Goal: Task Accomplishment & Management: Manage account settings

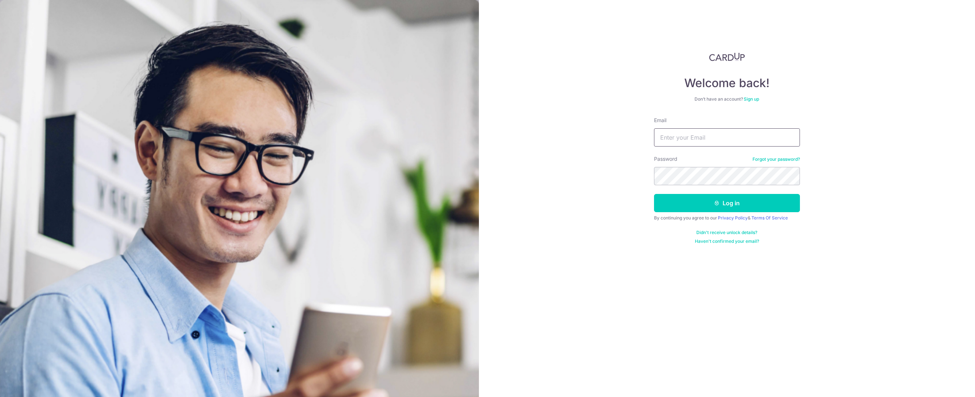
click at [700, 131] on input "Email" at bounding box center [727, 137] width 146 height 18
type input "[EMAIL_ADDRESS][DOMAIN_NAME]"
click at [654, 194] on button "Log in" at bounding box center [727, 203] width 146 height 18
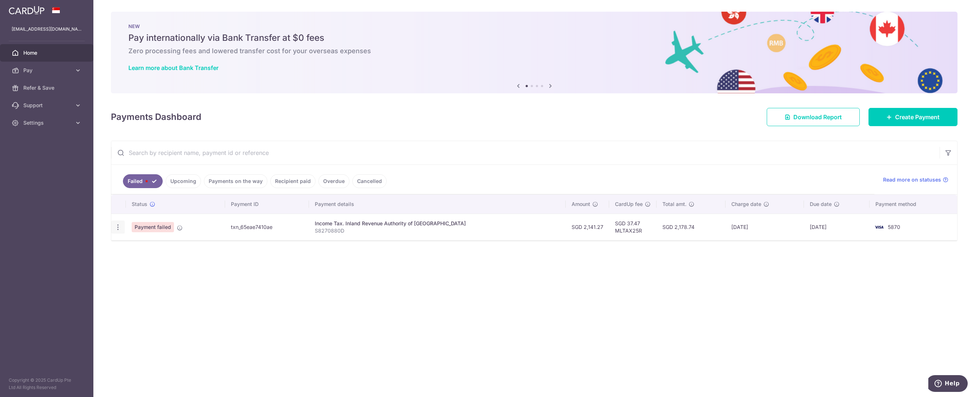
click at [116, 231] on div "Update payment" at bounding box center [117, 227] width 13 height 13
click at [116, 228] on icon "button" at bounding box center [118, 228] width 8 height 8
click at [128, 246] on link "Update payment" at bounding box center [150, 247] width 76 height 18
radio input "true"
type input "2,141.27"
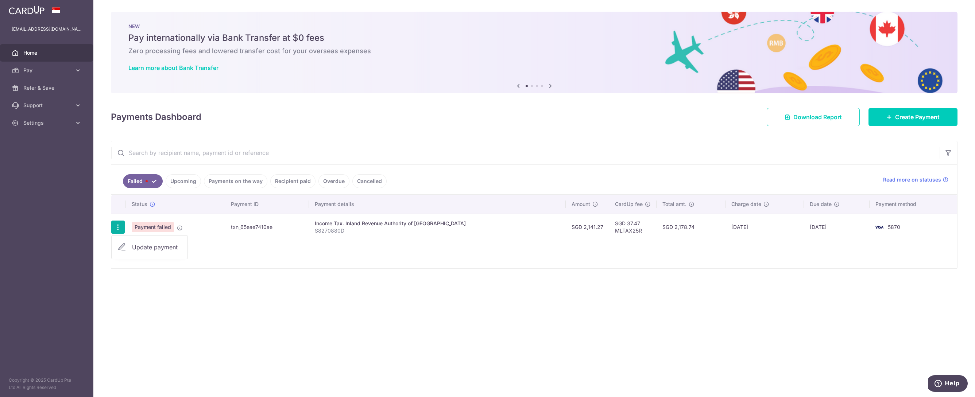
type input "S8270880D"
type input "MLTAX25R"
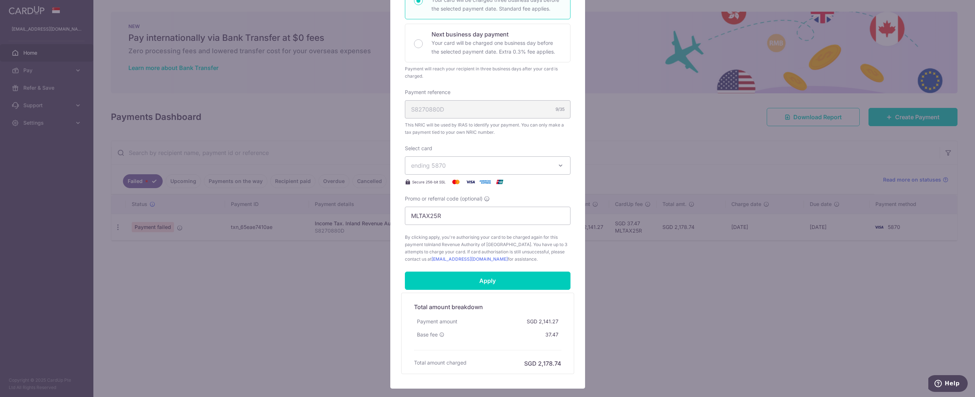
scroll to position [193, 0]
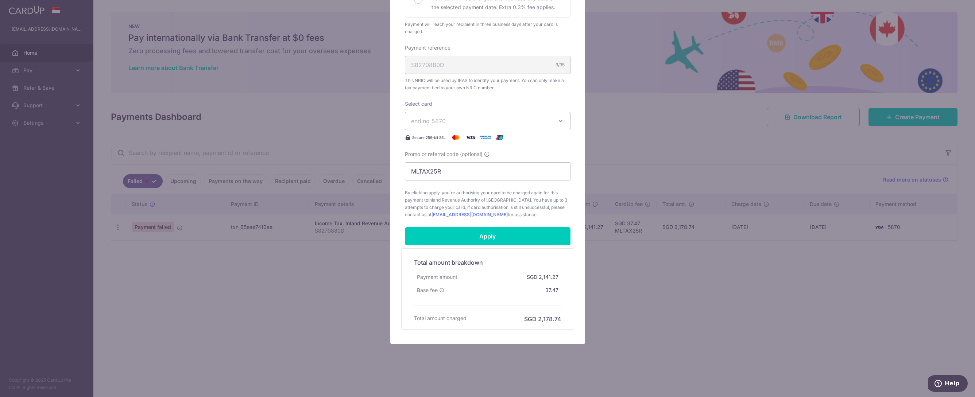
click at [546, 118] on span "ending 5870" at bounding box center [481, 121] width 140 height 9
click at [466, 154] on span "**** 0341" at bounding box center [487, 155] width 153 height 9
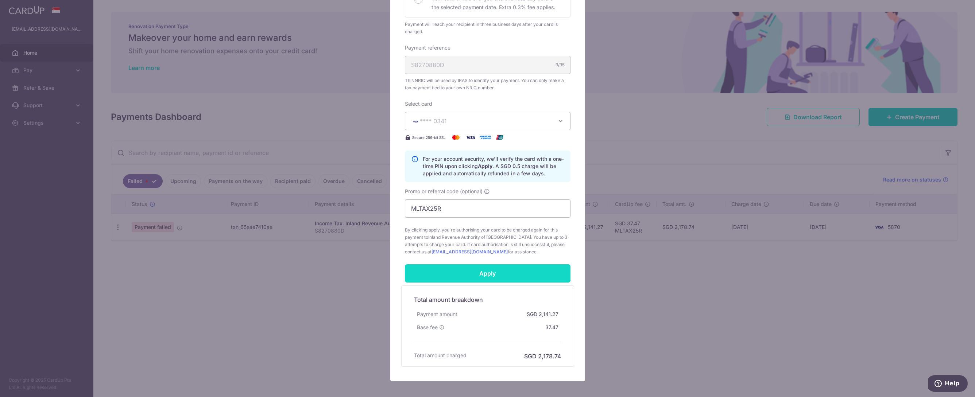
click at [470, 271] on input "Apply" at bounding box center [488, 273] width 166 height 18
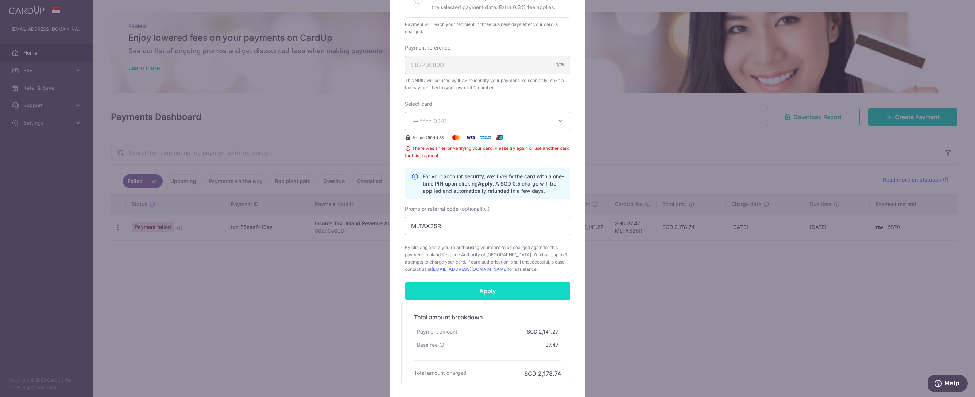
click at [498, 294] on input "Apply" at bounding box center [488, 291] width 166 height 18
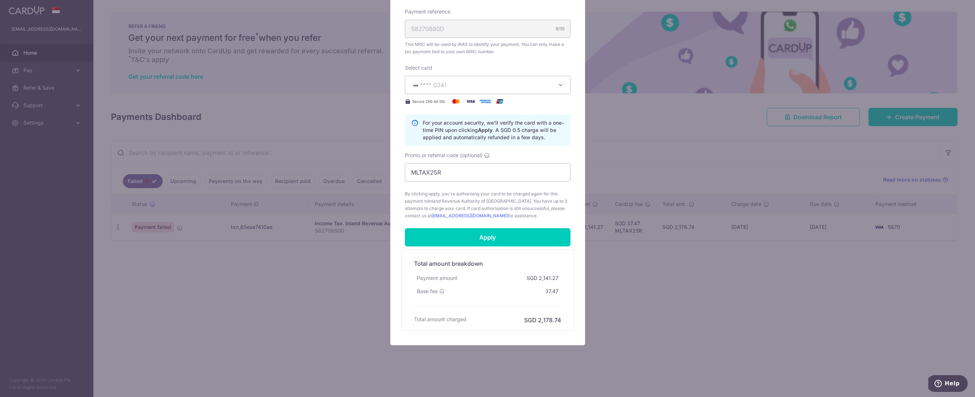
scroll to position [230, 0]
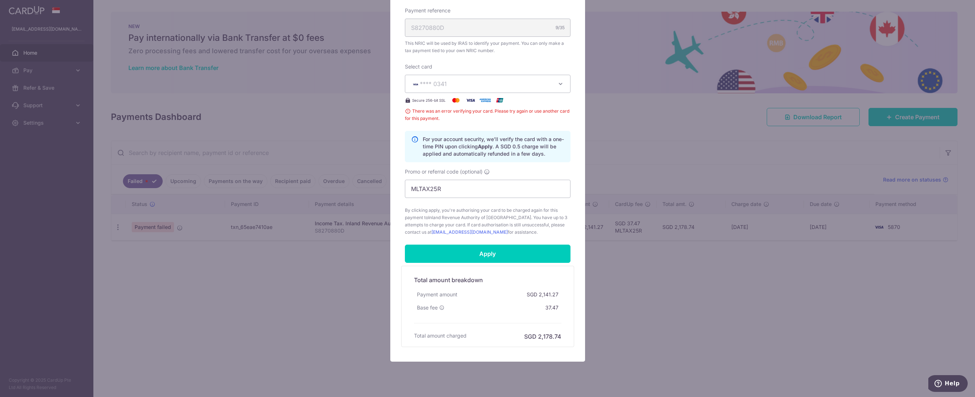
click at [449, 98] on img at bounding box center [456, 100] width 15 height 9
click at [458, 81] on span "**** 0341" at bounding box center [481, 83] width 140 height 9
click at [254, 259] on div "Edit payment By clicking apply, you will make changes to all payments to Inland…" at bounding box center [487, 198] width 975 height 397
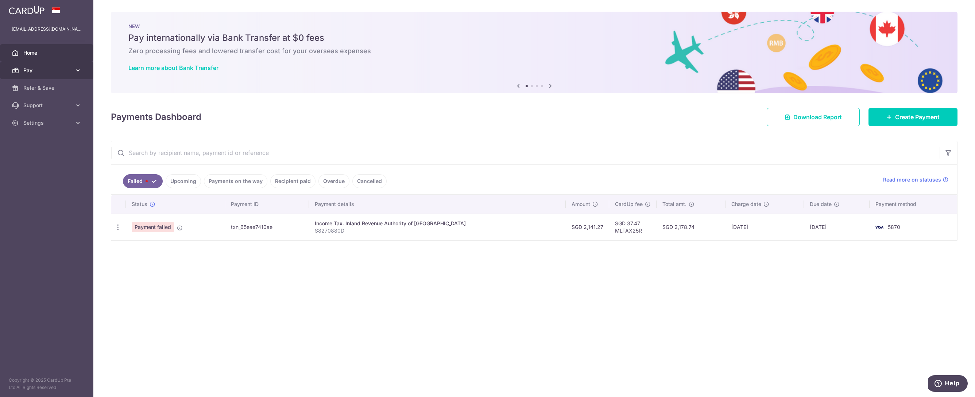
click at [41, 74] on link "Pay" at bounding box center [46, 71] width 93 height 18
click at [35, 91] on span "Payments" at bounding box center [47, 87] width 48 height 7
click at [50, 69] on span "Pay" at bounding box center [47, 70] width 48 height 7
click at [44, 117] on link "Cards" at bounding box center [46, 123] width 93 height 18
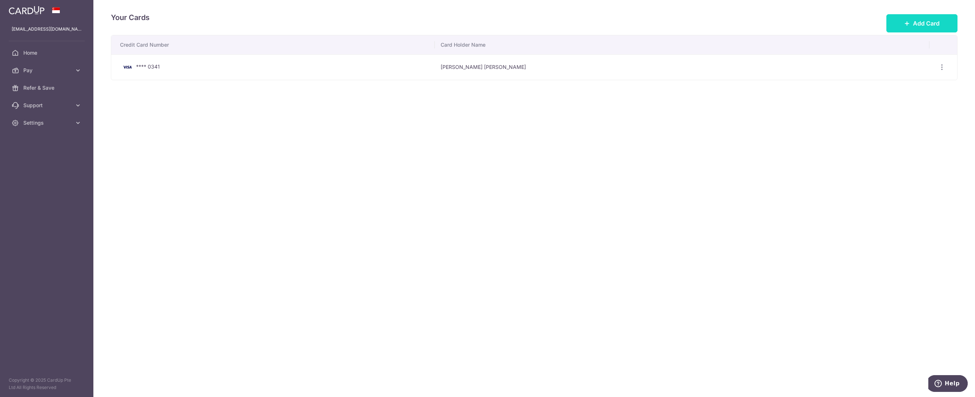
click at [937, 28] on button "Add Card" at bounding box center [921, 23] width 71 height 18
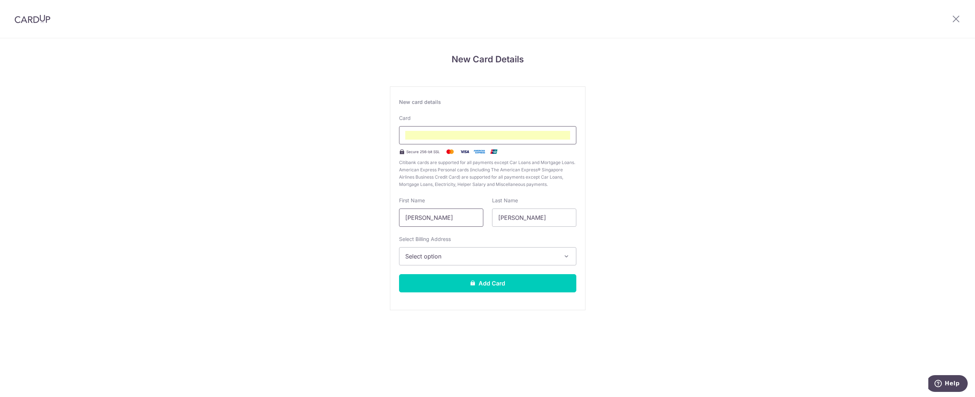
type input "[PERSON_NAME]"
drag, startPoint x: 431, startPoint y: 214, endPoint x: 465, endPoint y: 213, distance: 34.3
click at [465, 213] on input "[PERSON_NAME]" at bounding box center [441, 218] width 84 height 18
type input "[PERSON_NAME]"
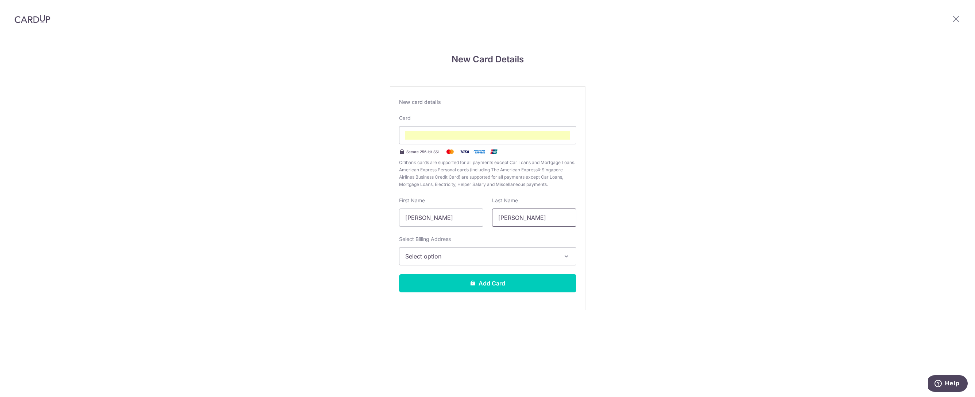
drag, startPoint x: 522, startPoint y: 218, endPoint x: 455, endPoint y: 219, distance: 67.5
click at [492, 219] on input "[PERSON_NAME]" at bounding box center [534, 218] width 84 height 18
type input "CHOI"
click at [457, 260] on span "Select option" at bounding box center [481, 256] width 152 height 9
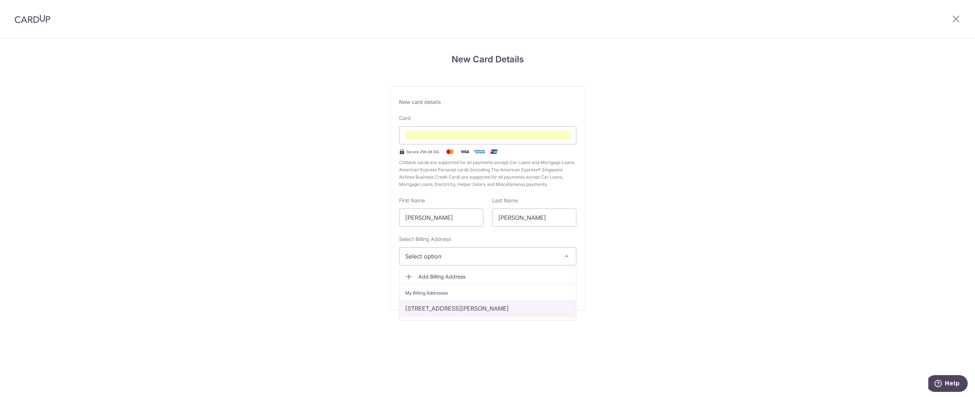
click at [442, 309] on link "10 Sims Drive #12-32, Singapore, Singapore-387390" at bounding box center [487, 309] width 176 height 18
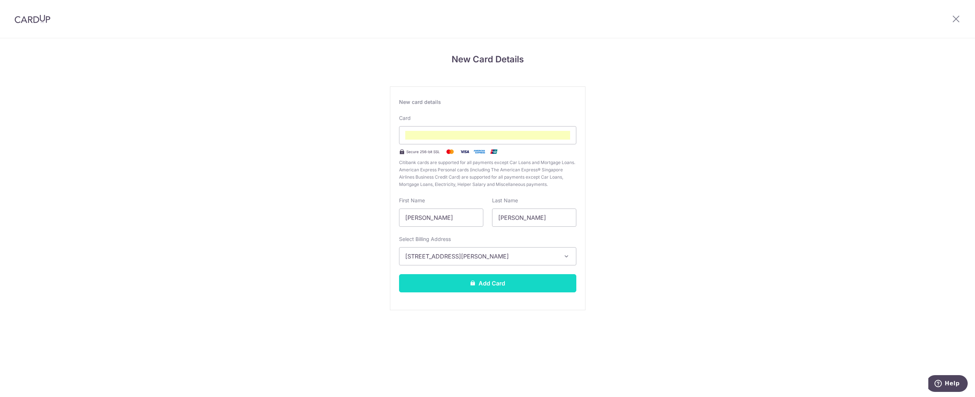
click at [457, 283] on button "Add Card" at bounding box center [487, 283] width 177 height 18
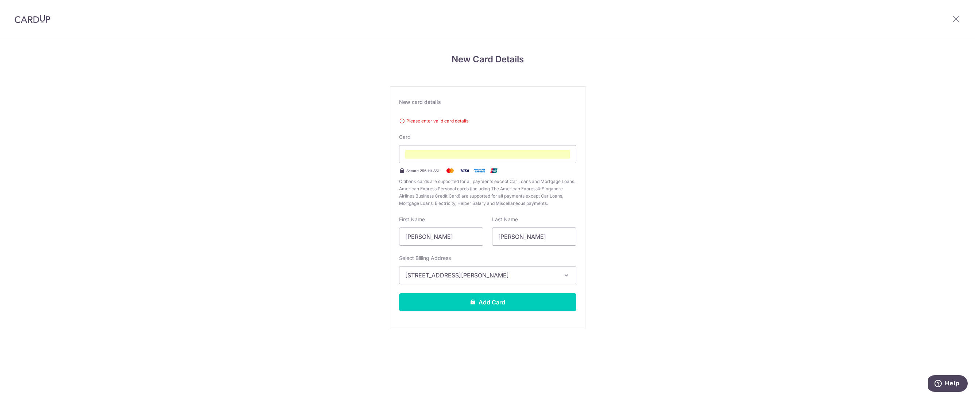
click at [435, 275] on span "10 Sims Drive #12-32, Singapore, Singapore-387390" at bounding box center [481, 275] width 152 height 9
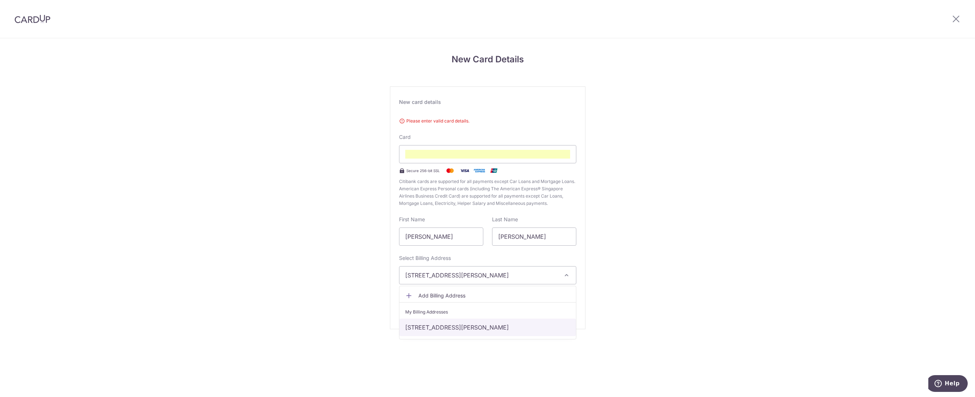
click at [438, 326] on link "10 Sims Drive #12-32, Singapore, Singapore-387390" at bounding box center [487, 328] width 176 height 18
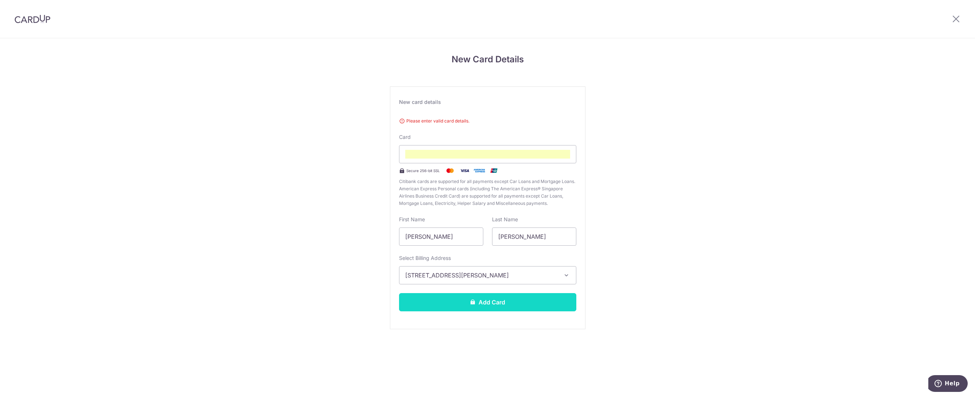
click at [452, 298] on button "Add Card" at bounding box center [487, 302] width 177 height 18
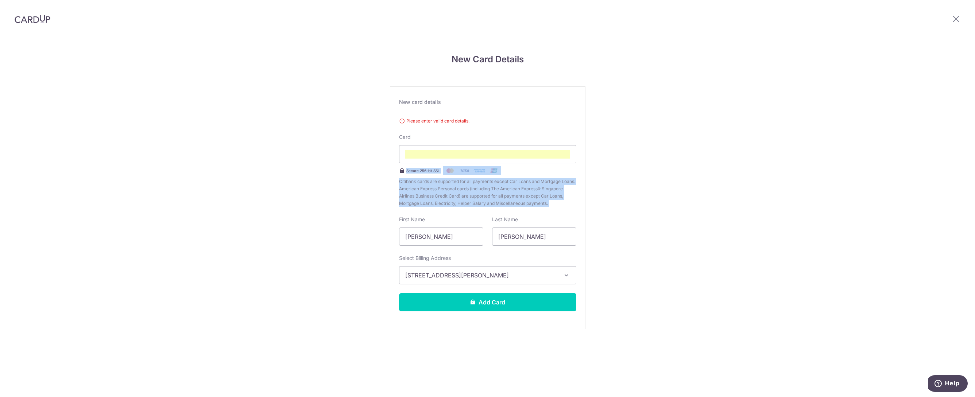
drag, startPoint x: 487, startPoint y: 148, endPoint x: 328, endPoint y: 158, distance: 159.3
click at [328, 158] on div "New Card Details New card details Please enter valid card details. Card Secure …" at bounding box center [487, 200] width 975 height 325
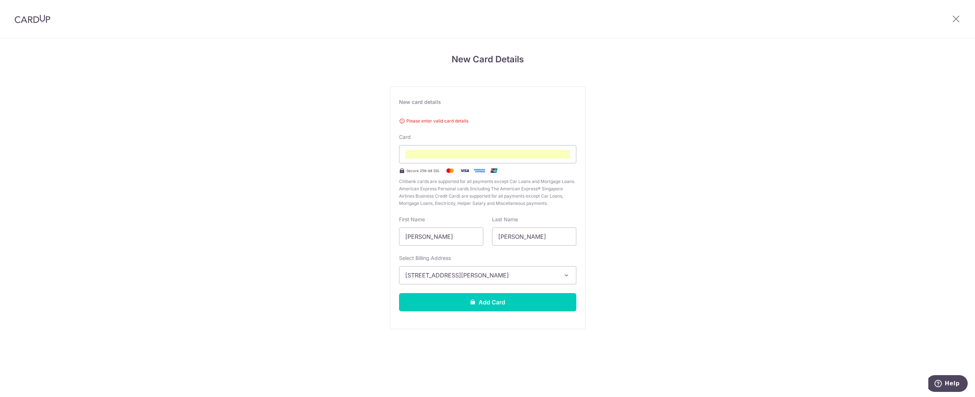
click at [579, 156] on div "New card details Please enter valid card details. Card Secure 256-bit SSL Citib…" at bounding box center [487, 207] width 195 height 243
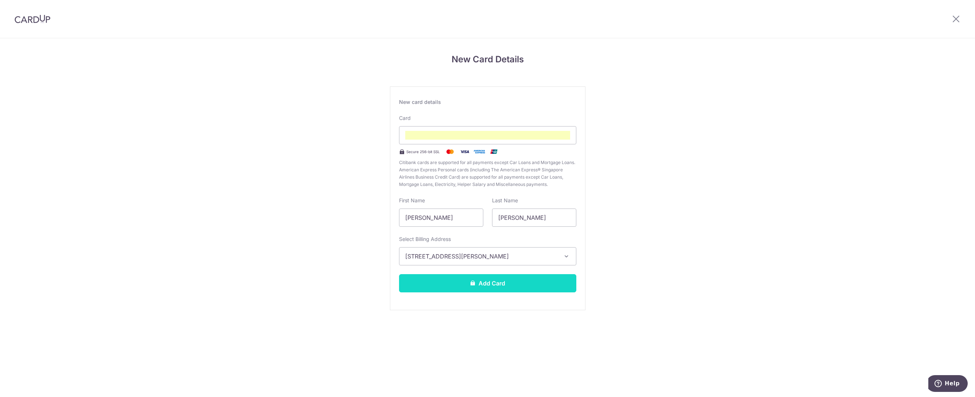
click at [504, 285] on button "Add Card" at bounding box center [487, 283] width 177 height 18
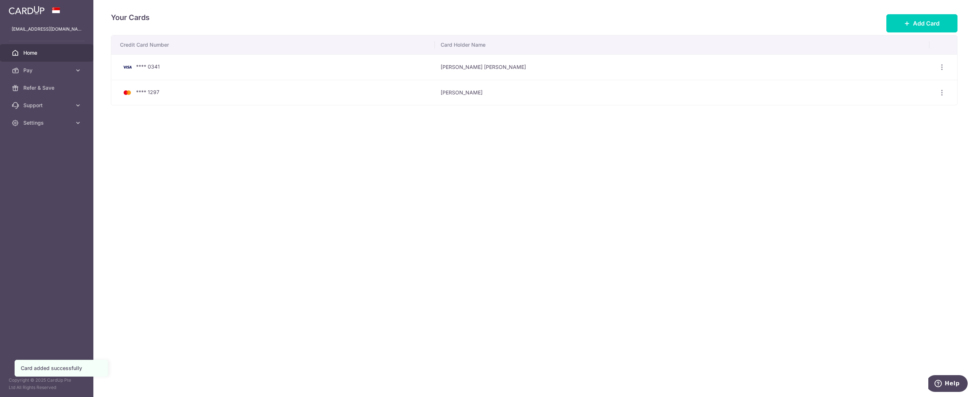
click at [34, 49] on link "Home" at bounding box center [46, 53] width 93 height 18
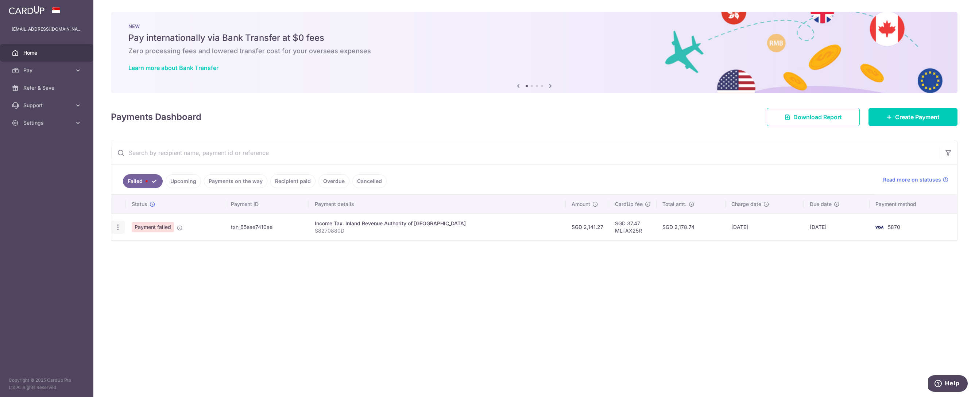
click at [118, 226] on icon "button" at bounding box center [118, 228] width 8 height 8
click at [134, 249] on span "Update payment" at bounding box center [157, 247] width 50 height 9
radio input "true"
type input "2,141.27"
type input "S8270880D"
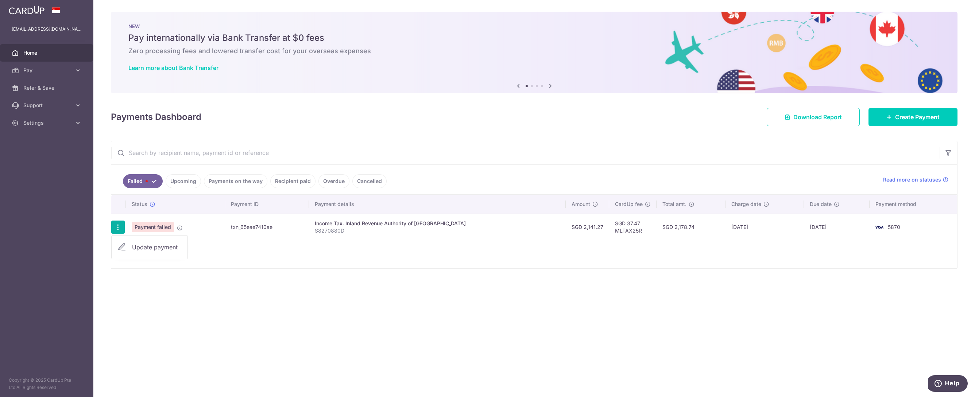
type input "MLTAX25R"
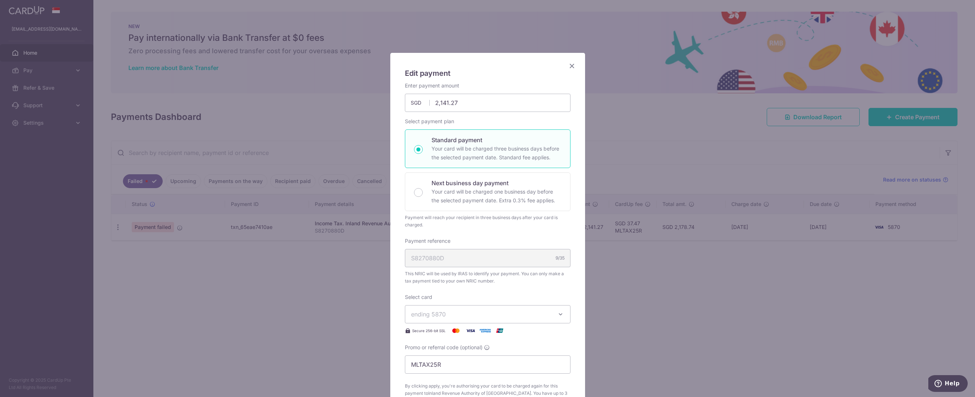
click at [443, 315] on span "ending 5870" at bounding box center [428, 314] width 35 height 7
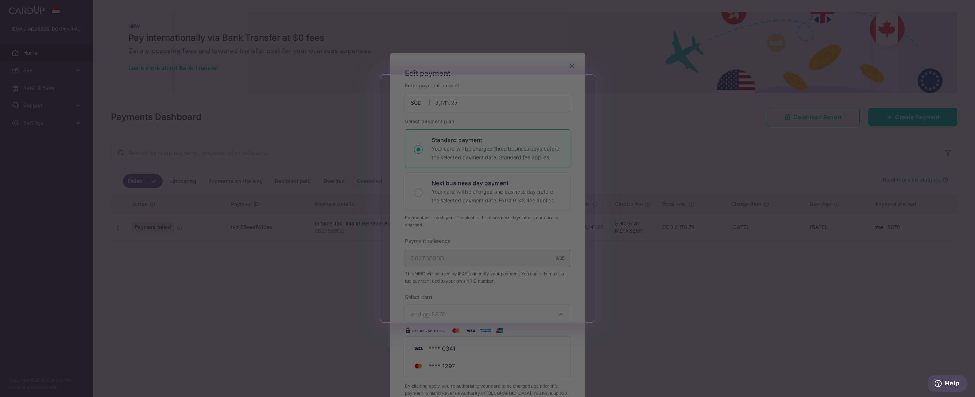
click at [757, 290] on div at bounding box center [492, 200] width 985 height 401
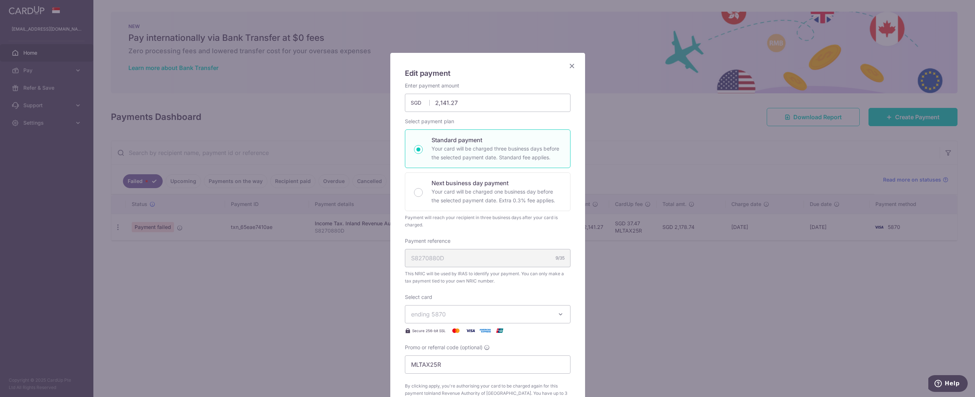
click at [477, 307] on button "ending 5870" at bounding box center [488, 314] width 166 height 18
click at [437, 360] on link "**** 1297" at bounding box center [487, 366] width 165 height 18
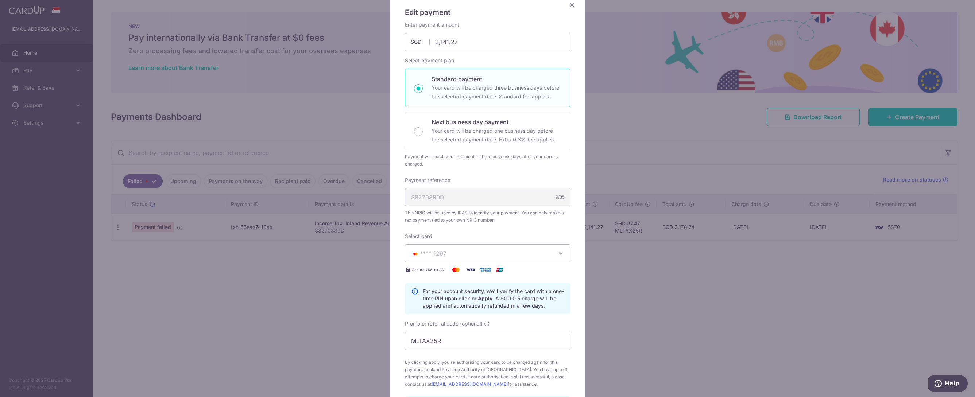
scroll to position [112, 0]
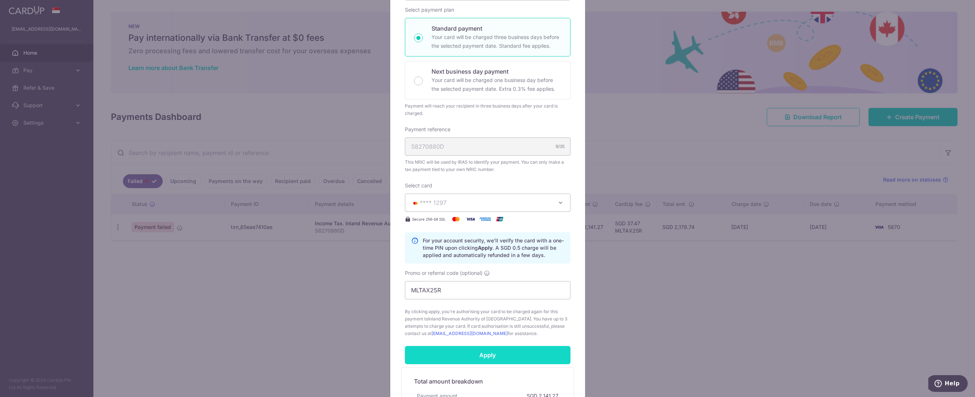
click at [444, 354] on input "Apply" at bounding box center [488, 355] width 166 height 18
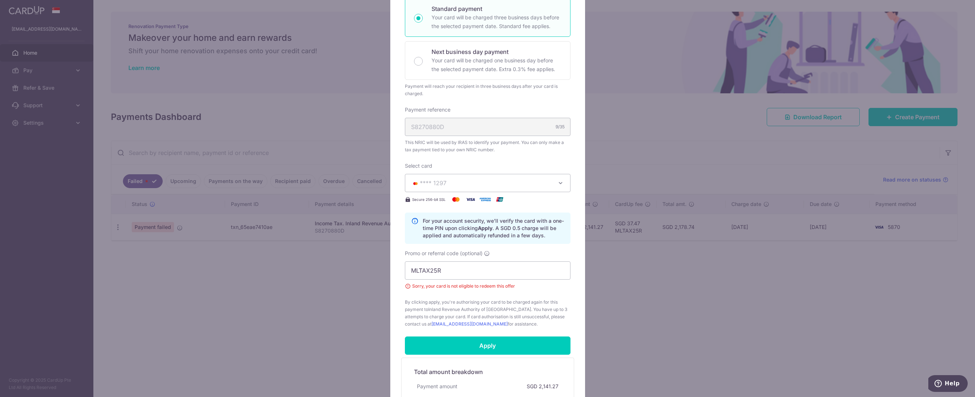
scroll to position [129, 0]
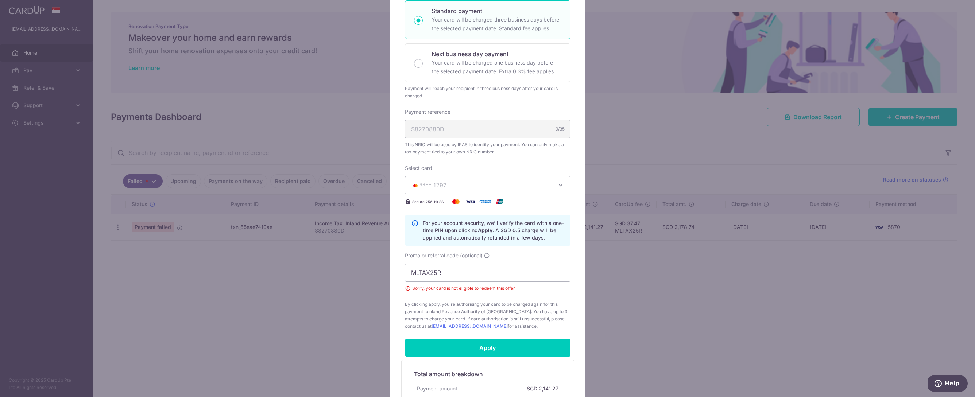
click at [452, 191] on button "**** 1297" at bounding box center [488, 185] width 166 height 18
click at [237, 296] on div "Edit payment By clicking apply, you will make changes to all payments to Inland…" at bounding box center [487, 198] width 975 height 397
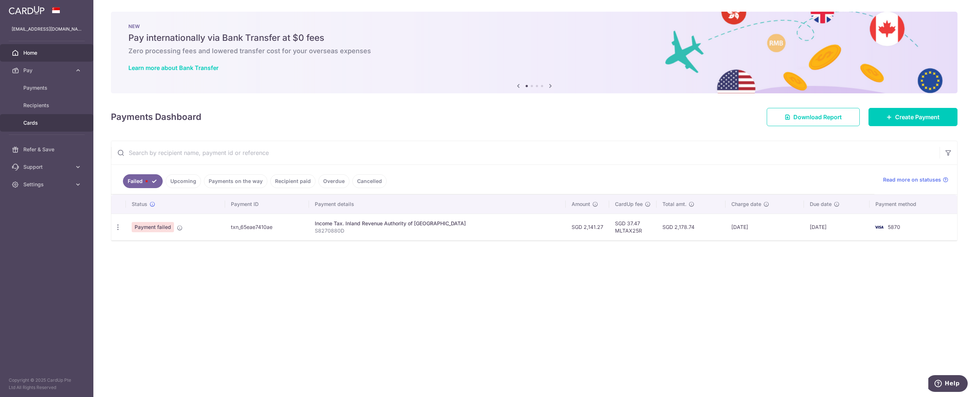
click at [36, 118] on link "Cards" at bounding box center [46, 123] width 93 height 18
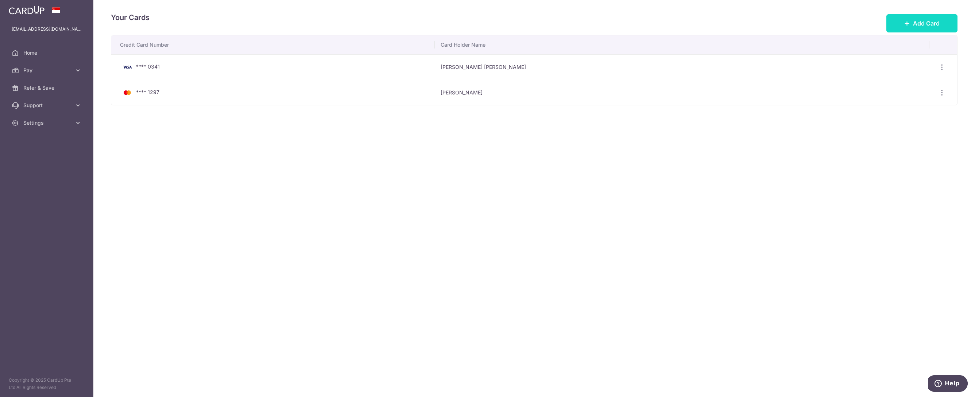
click at [923, 21] on span "Add Card" at bounding box center [926, 23] width 27 height 9
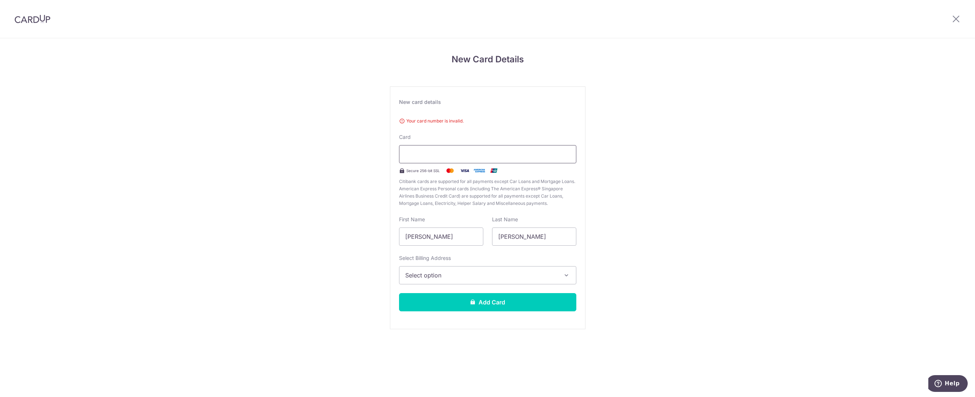
click at [562, 150] on div at bounding box center [487, 154] width 177 height 18
drag, startPoint x: 468, startPoint y: 230, endPoint x: 401, endPoint y: 232, distance: 67.5
click at [389, 233] on div "New Card Details New card details Your card number is invalid. Card Secure 256-…" at bounding box center [487, 200] width 975 height 325
drag, startPoint x: 424, startPoint y: 234, endPoint x: 321, endPoint y: 233, distance: 102.5
click at [321, 233] on div "New Card Details New card details Your card number is invalid. Card Secure 256-…" at bounding box center [487, 200] width 975 height 325
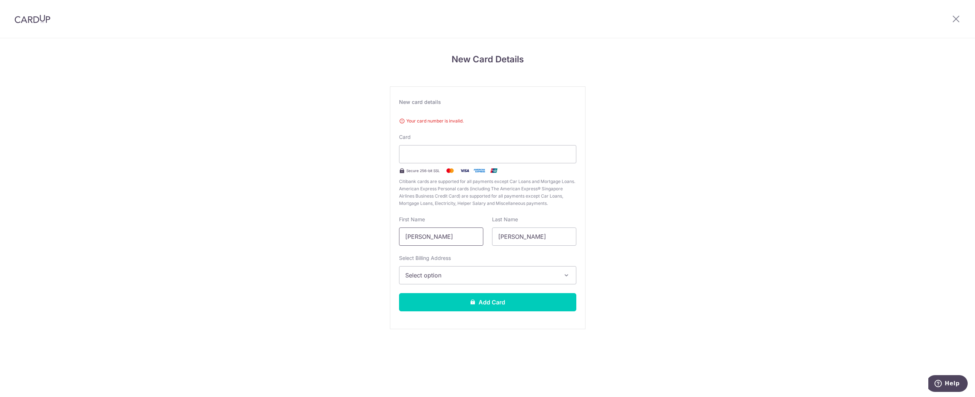
click at [414, 236] on input "Yin Ho" at bounding box center [441, 237] width 84 height 18
drag, startPoint x: 431, startPoint y: 241, endPoint x: 393, endPoint y: 243, distance: 38.7
click at [393, 243] on div "New card details Your card number is invalid. Card Secure 256-bit SSL Citibank …" at bounding box center [487, 207] width 195 height 243
click at [404, 234] on input "Yin Ho" at bounding box center [441, 237] width 84 height 18
drag, startPoint x: 416, startPoint y: 236, endPoint x: 400, endPoint y: 238, distance: 16.1
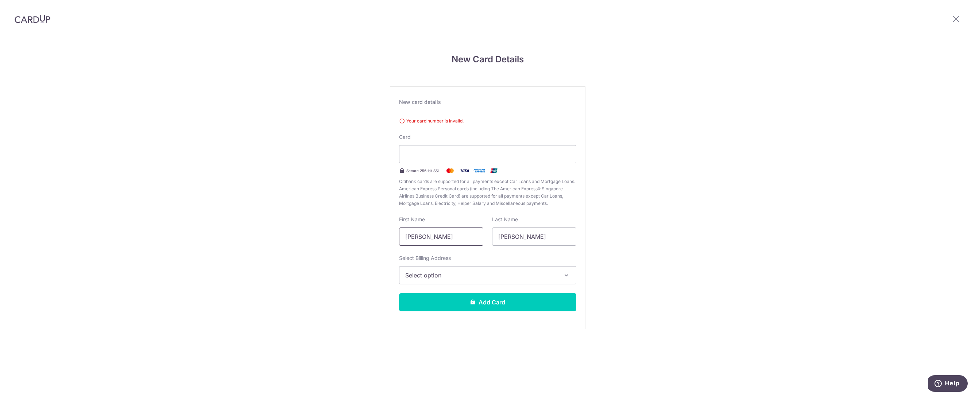
click at [416, 237] on input "Yin Ho" at bounding box center [441, 237] width 84 height 18
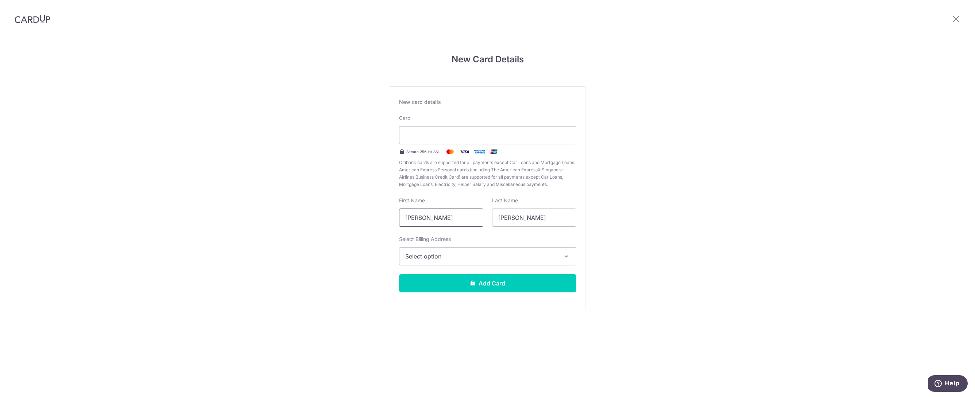
drag, startPoint x: 428, startPoint y: 220, endPoint x: 357, endPoint y: 217, distance: 71.5
click at [357, 217] on div "New Card Details New card details Your card number is invalid. Card Secure 256-…" at bounding box center [487, 191] width 975 height 306
click at [419, 216] on input "Yin Ho" at bounding box center [441, 218] width 84 height 18
click at [412, 217] on input "Yin Ho" at bounding box center [441, 218] width 84 height 18
click at [410, 220] on input "Yin Ho" at bounding box center [441, 218] width 84 height 18
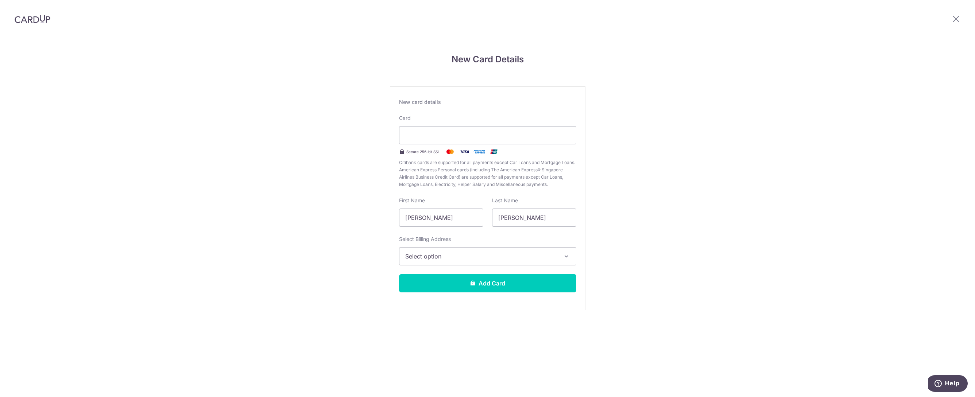
click at [418, 253] on span "Select option" at bounding box center [481, 256] width 152 height 9
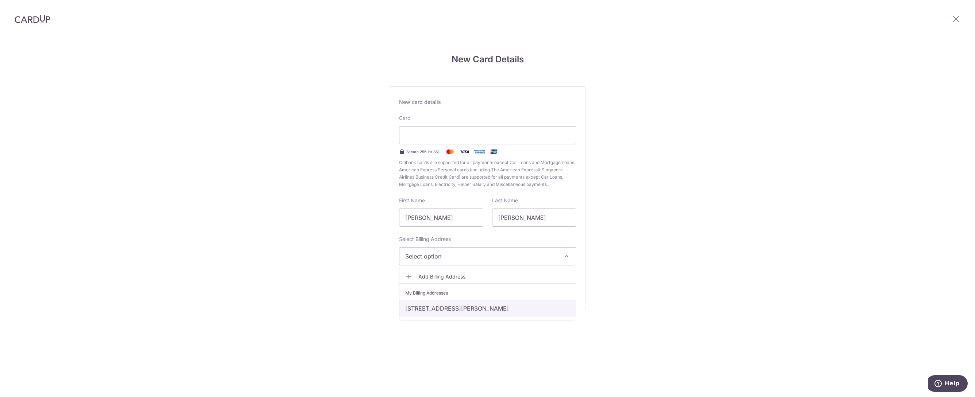
click at [423, 310] on link "10 Sims Drive #12-32, Singapore, Singapore-387390" at bounding box center [487, 309] width 176 height 18
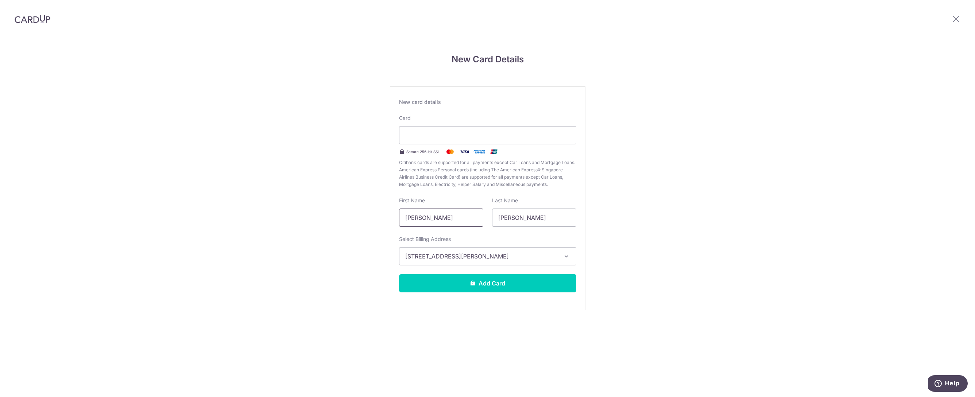
click at [421, 224] on input "Yin Ho" at bounding box center [441, 218] width 84 height 18
click at [412, 221] on input "Yin Ho" at bounding box center [441, 218] width 84 height 18
type input "o"
type input "Dominic"
click at [449, 292] on button "Add Card" at bounding box center [487, 283] width 177 height 18
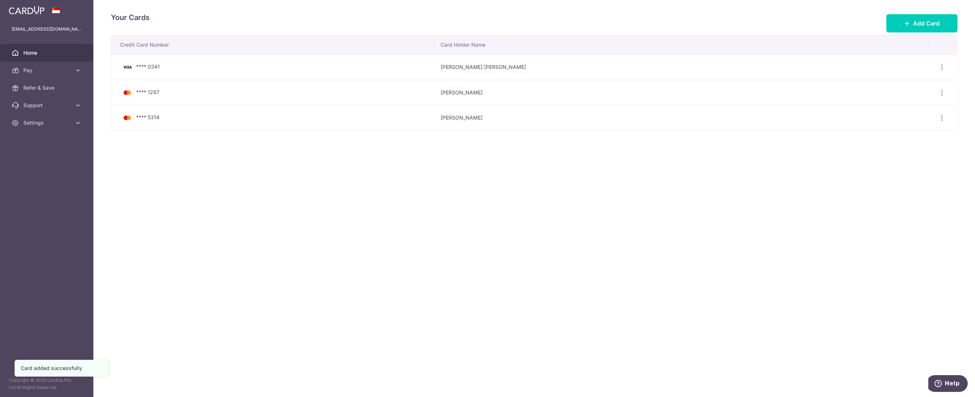
click at [45, 55] on span "Home" at bounding box center [47, 52] width 48 height 7
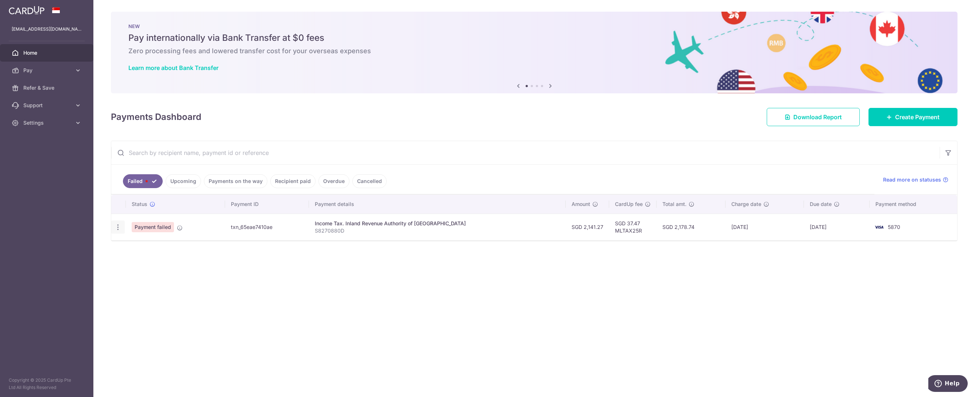
click at [114, 223] on div "Update payment" at bounding box center [117, 227] width 13 height 13
click at [117, 226] on icon "button" at bounding box center [118, 228] width 8 height 8
click at [140, 246] on span "Update payment" at bounding box center [157, 247] width 50 height 9
radio input "true"
type input "2,141.27"
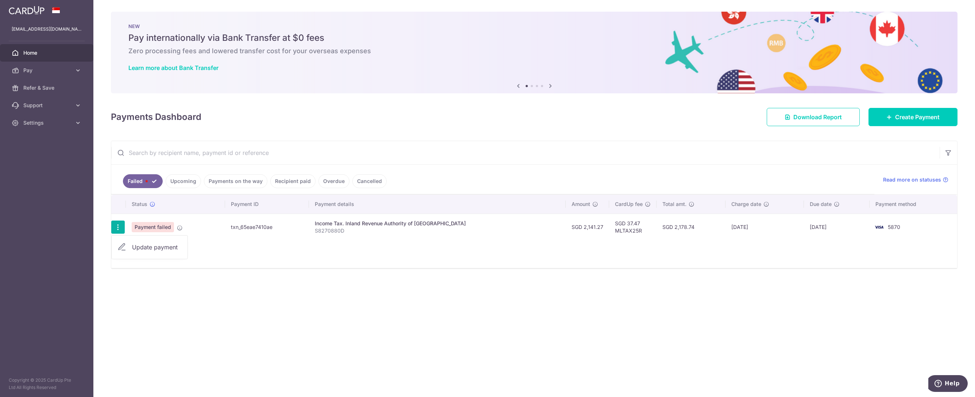
type input "S8270880D"
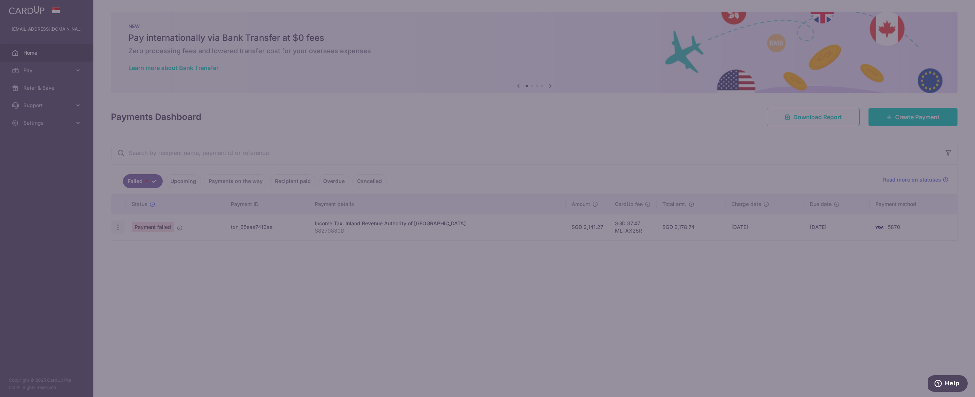
type input "MLTAX25R"
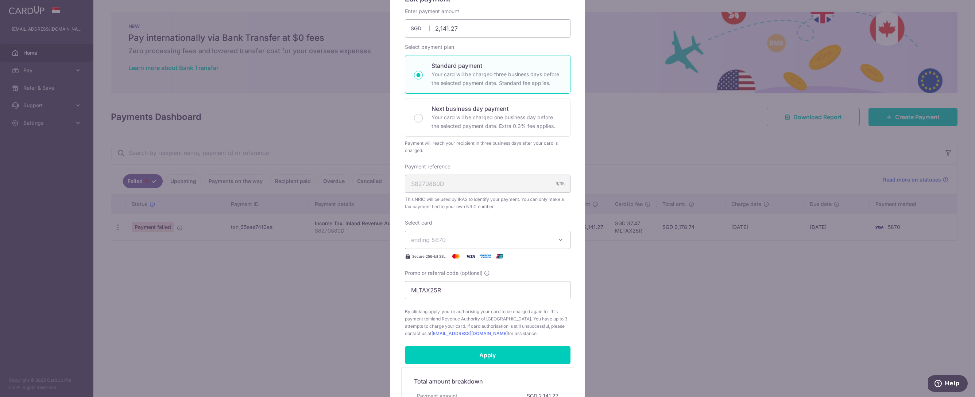
scroll to position [193, 0]
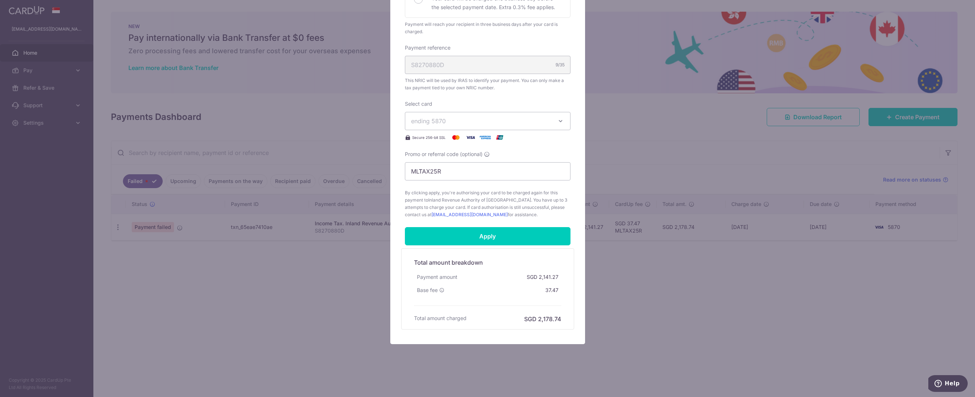
click at [510, 130] on div "Select card ending 5870 **** 0341 **** 1297 **** 5314 Secure 256-bit SSL" at bounding box center [488, 121] width 166 height 42
click at [512, 126] on button "ending 5870" at bounding box center [488, 121] width 166 height 18
click at [457, 190] on span "**** 5314" at bounding box center [487, 190] width 153 height 9
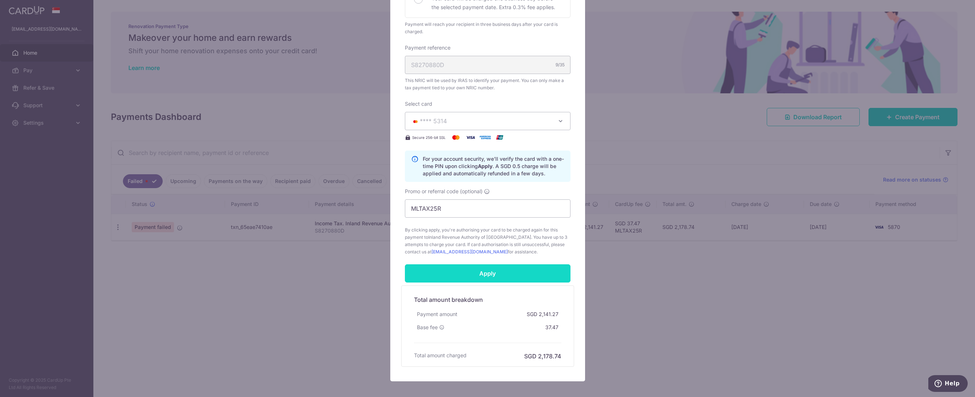
click at [474, 272] on input "Apply" at bounding box center [488, 273] width 166 height 18
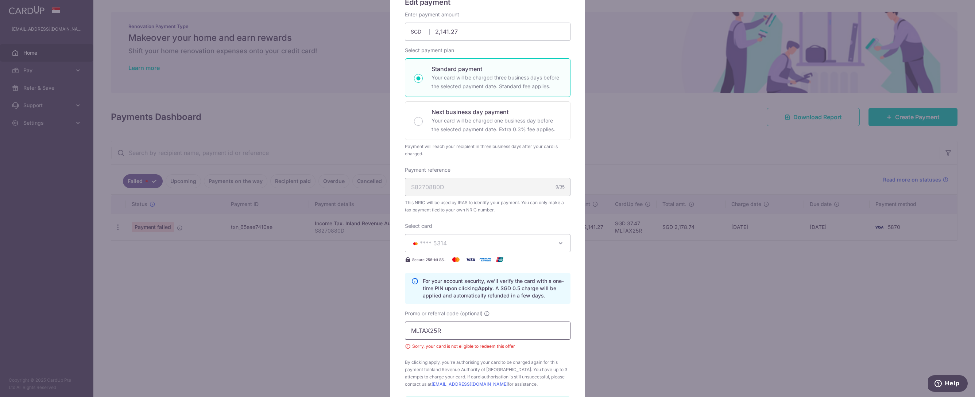
scroll to position [149, 0]
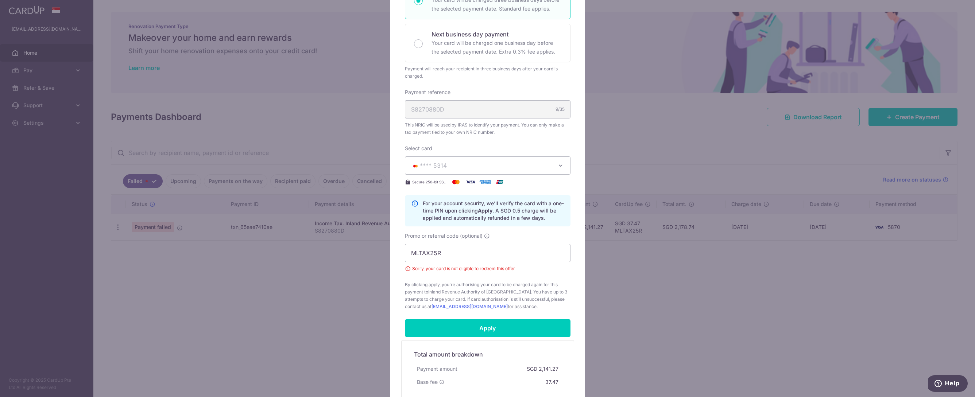
click at [459, 168] on span "**** 5314" at bounding box center [481, 165] width 140 height 9
click at [443, 198] on span "**** 0341" at bounding box center [441, 199] width 27 height 9
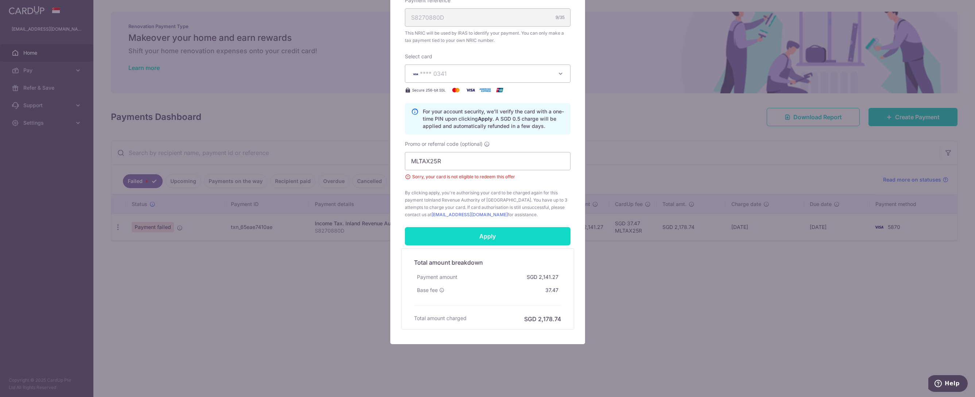
click at [470, 235] on input "Apply" at bounding box center [488, 236] width 166 height 18
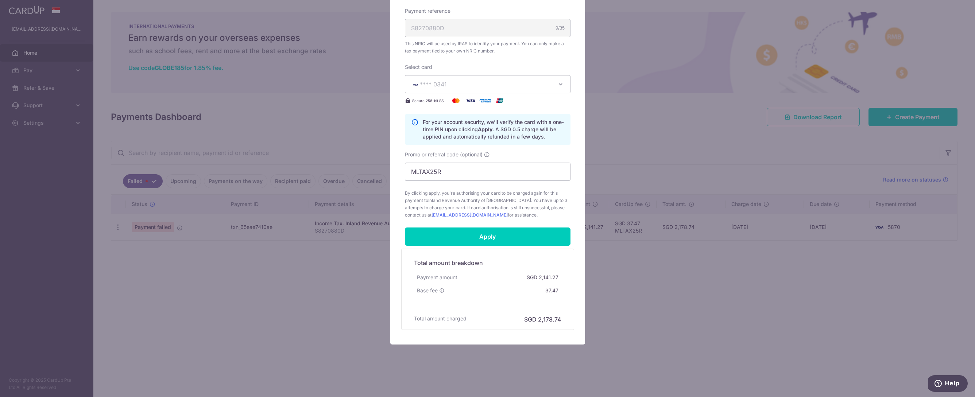
scroll to position [230, 0]
click at [486, 241] on input "Apply" at bounding box center [488, 236] width 166 height 18
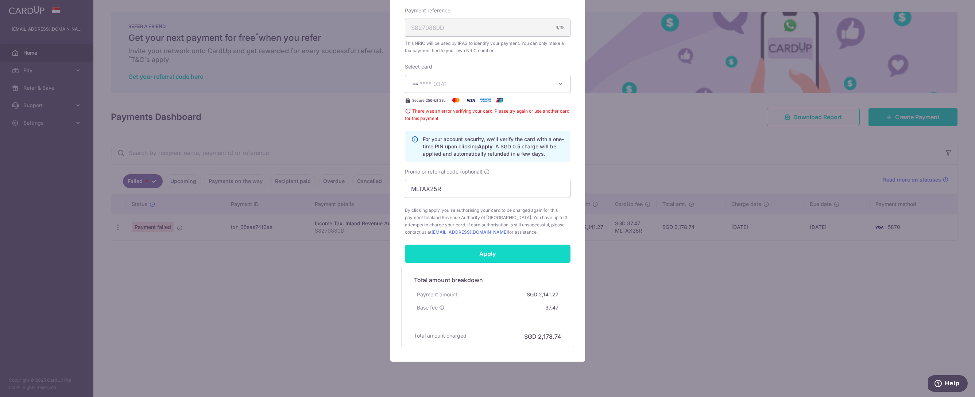
click at [472, 252] on input "Apply" at bounding box center [488, 254] width 166 height 18
